Goal: Transaction & Acquisition: Purchase product/service

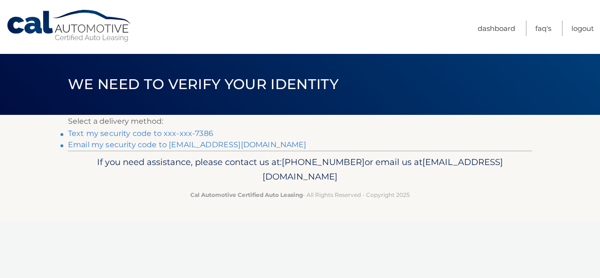
click at [195, 133] on link "Text my security code to xxx-xxx-7386" at bounding box center [140, 133] width 145 height 9
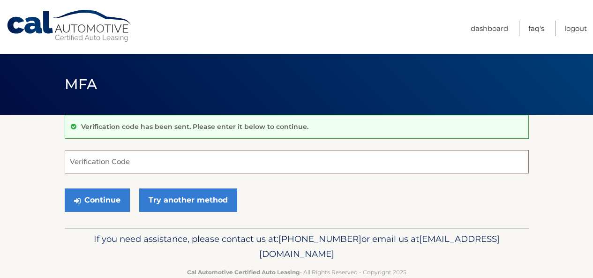
click at [203, 170] on input "Verification Code" at bounding box center [297, 161] width 464 height 23
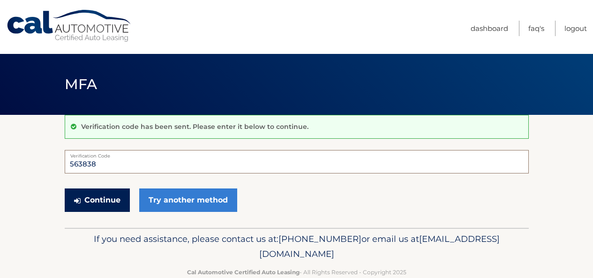
type input "563838"
click at [109, 201] on button "Continue" at bounding box center [97, 199] width 65 height 23
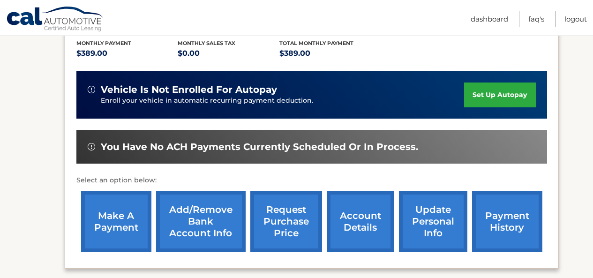
scroll to position [225, 0]
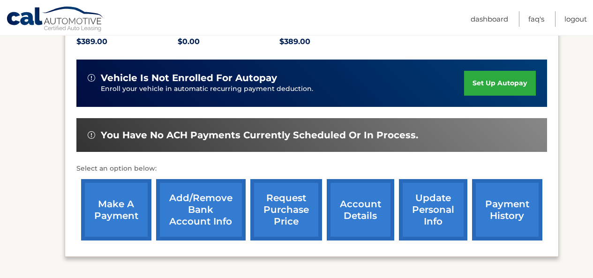
click at [121, 198] on link "make a payment" at bounding box center [116, 209] width 70 height 61
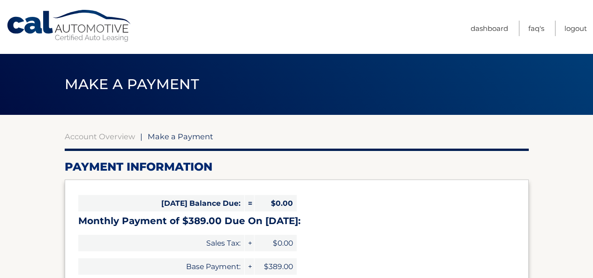
select select "YmMwMjMwNWYtOWRjNi00ZjQ1LWI2ZWItMmJlZGQ5MGUzODZh"
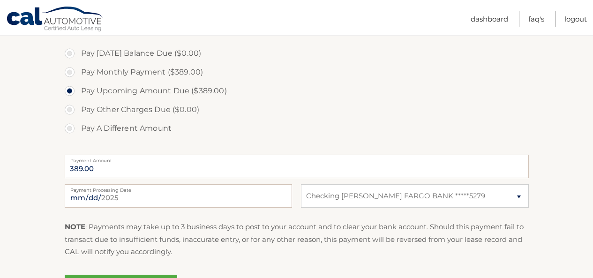
scroll to position [281, 0]
click at [156, 200] on input "2025-09-08" at bounding box center [178, 194] width 227 height 23
type input "2025-09-14"
click at [37, 161] on section "Account Overview | Make a Payment Payment Information Today's Balance Due: = $0…" at bounding box center [296, 75] width 593 height 483
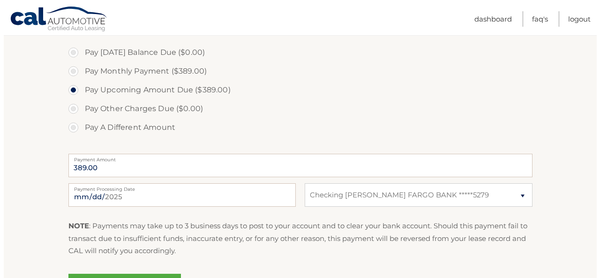
scroll to position [392, 0]
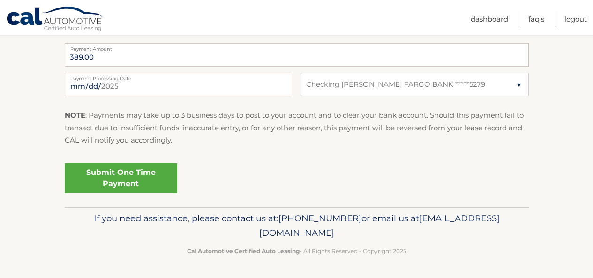
click at [138, 171] on link "Submit One Time Payment" at bounding box center [121, 178] width 112 height 30
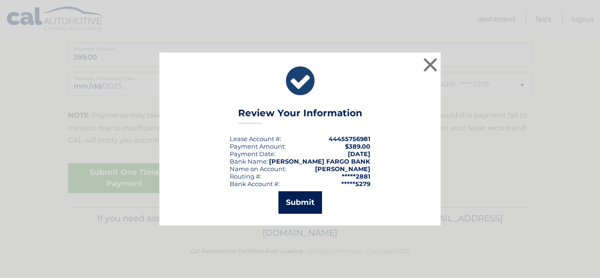
click at [291, 201] on button "Submit" at bounding box center [300, 202] width 44 height 22
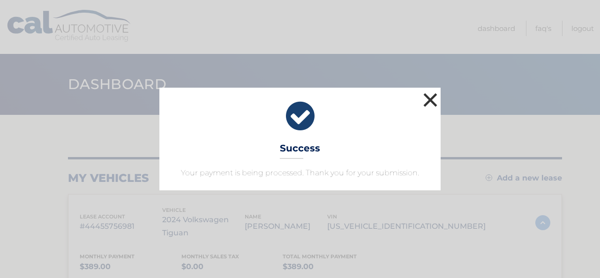
click at [430, 104] on button "×" at bounding box center [430, 99] width 19 height 19
